Goal: Check status: Check status

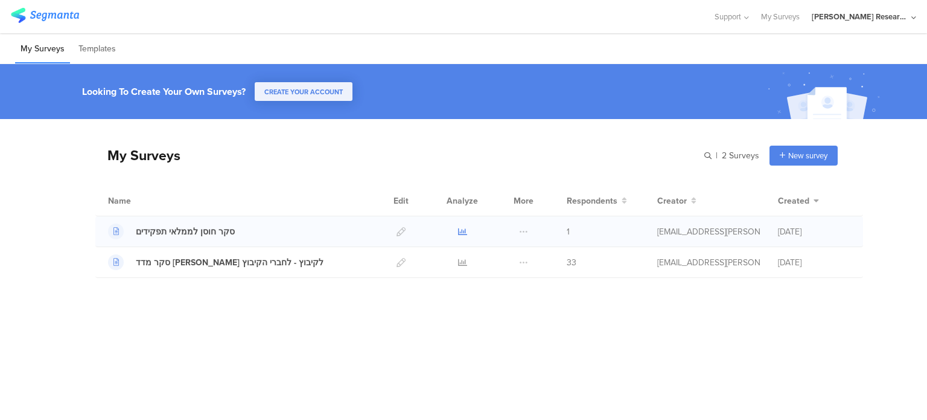
click at [463, 230] on icon at bounding box center [462, 231] width 9 height 9
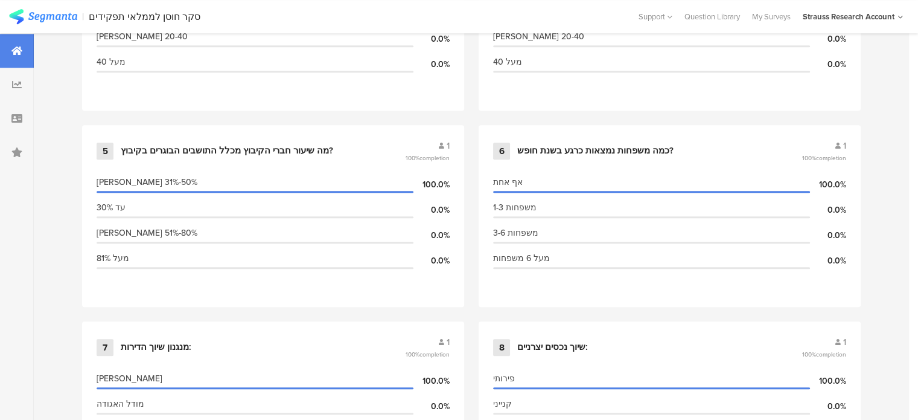
scroll to position [724, 0]
